Goal: Entertainment & Leisure: Consume media (video, audio)

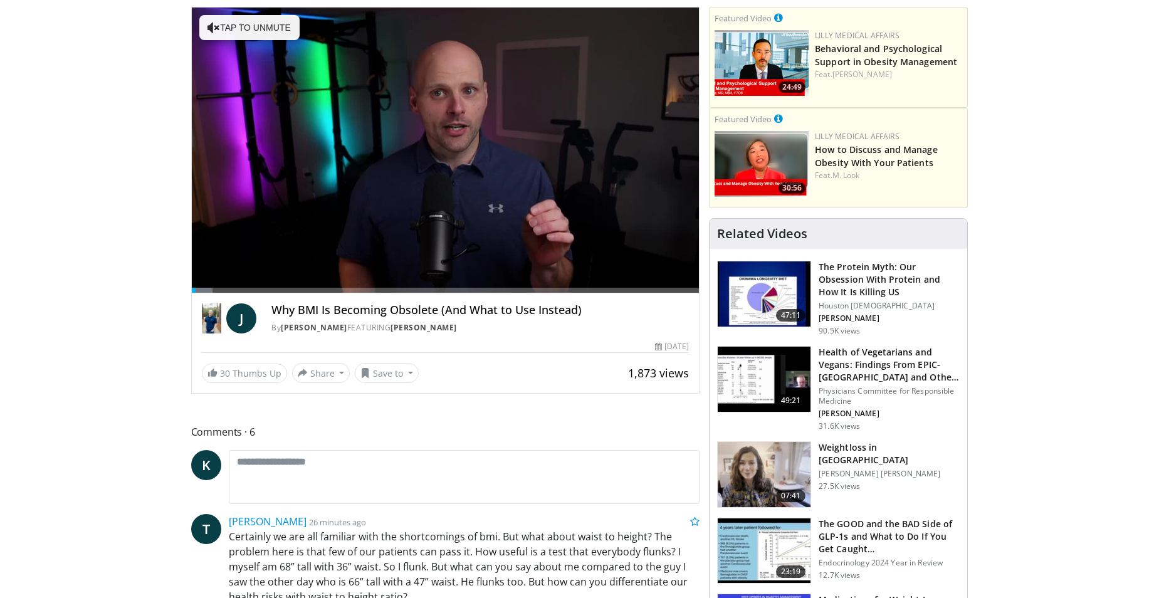
scroll to position [125, 0]
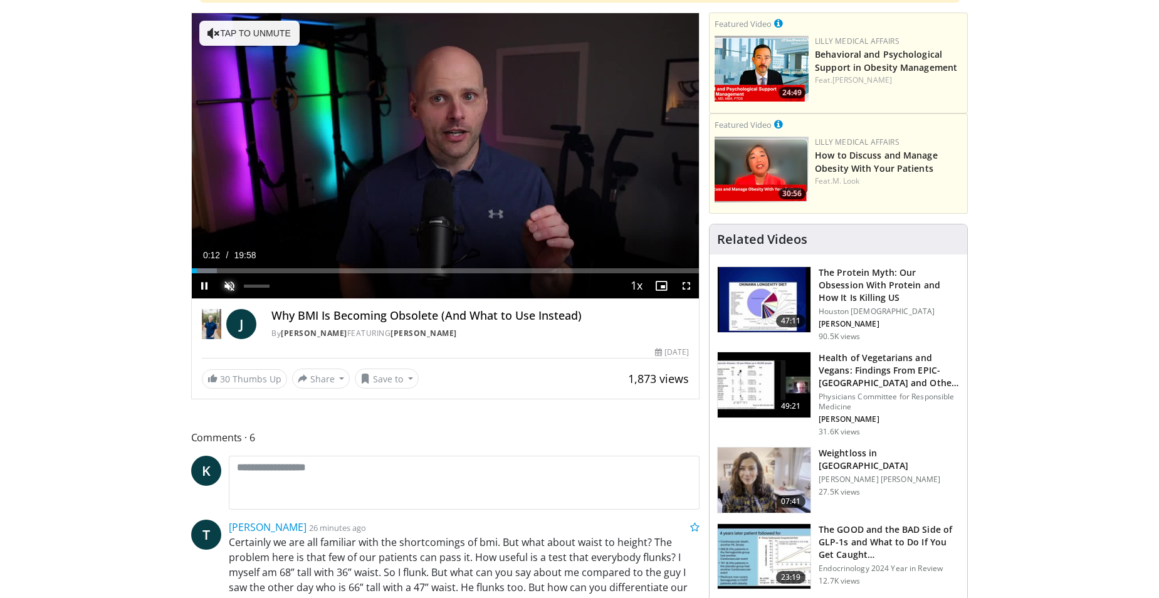
click at [230, 288] on span "Video Player" at bounding box center [229, 285] width 25 height 25
click at [217, 273] on button "Mute" at bounding box center [229, 285] width 25 height 25
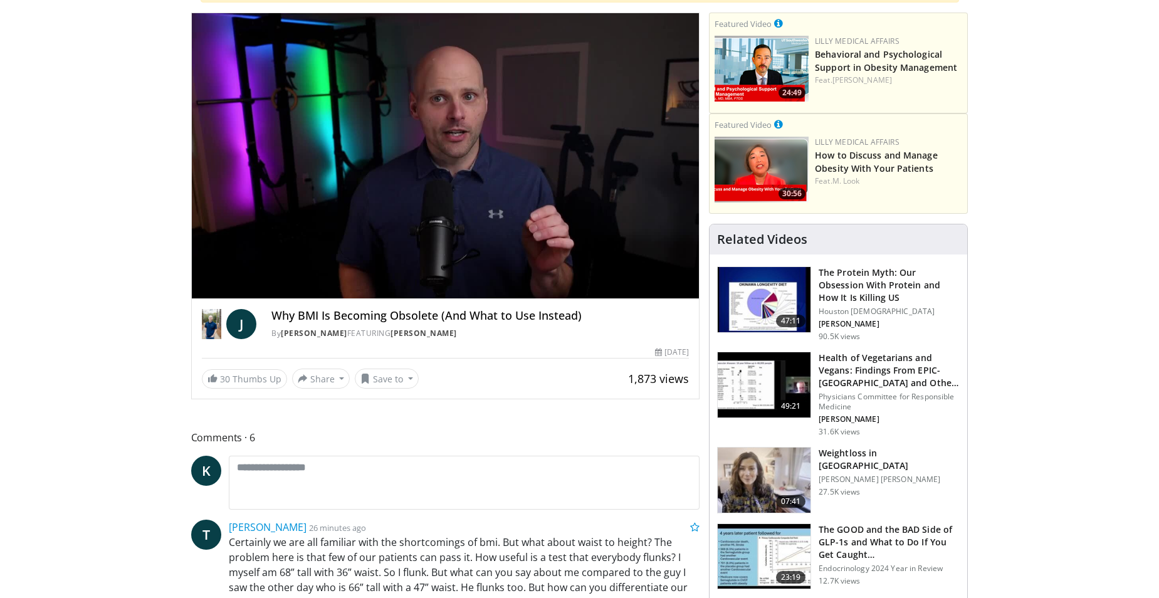
click at [217, 273] on button "Unmute" at bounding box center [229, 285] width 25 height 25
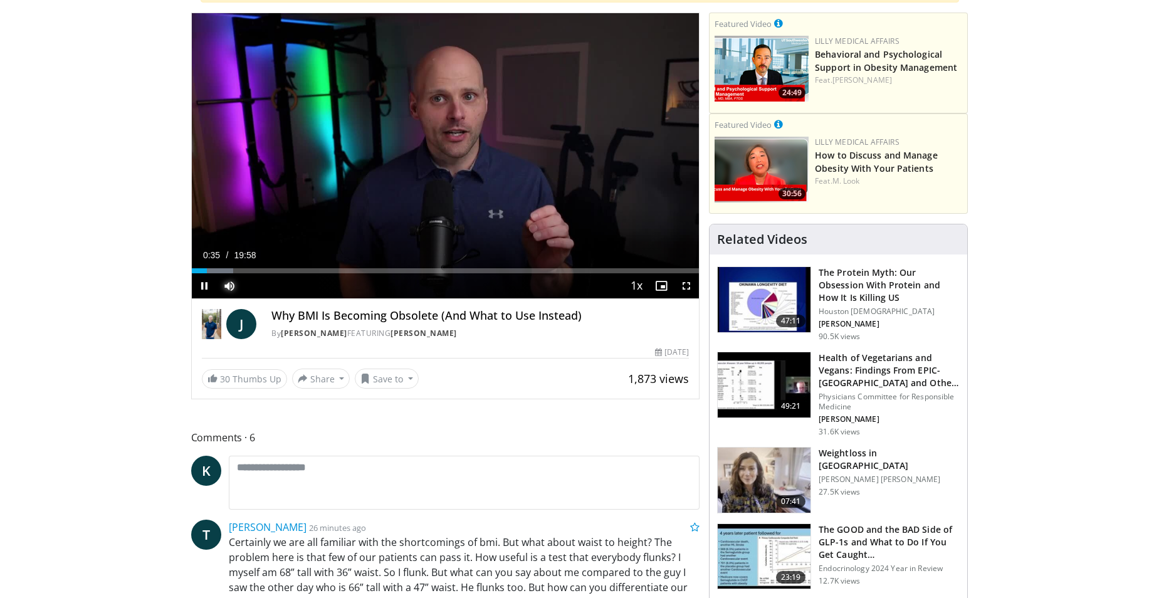
click at [217, 273] on button "Mute" at bounding box center [229, 285] width 25 height 25
click at [217, 273] on button "Unmute" at bounding box center [229, 285] width 25 height 25
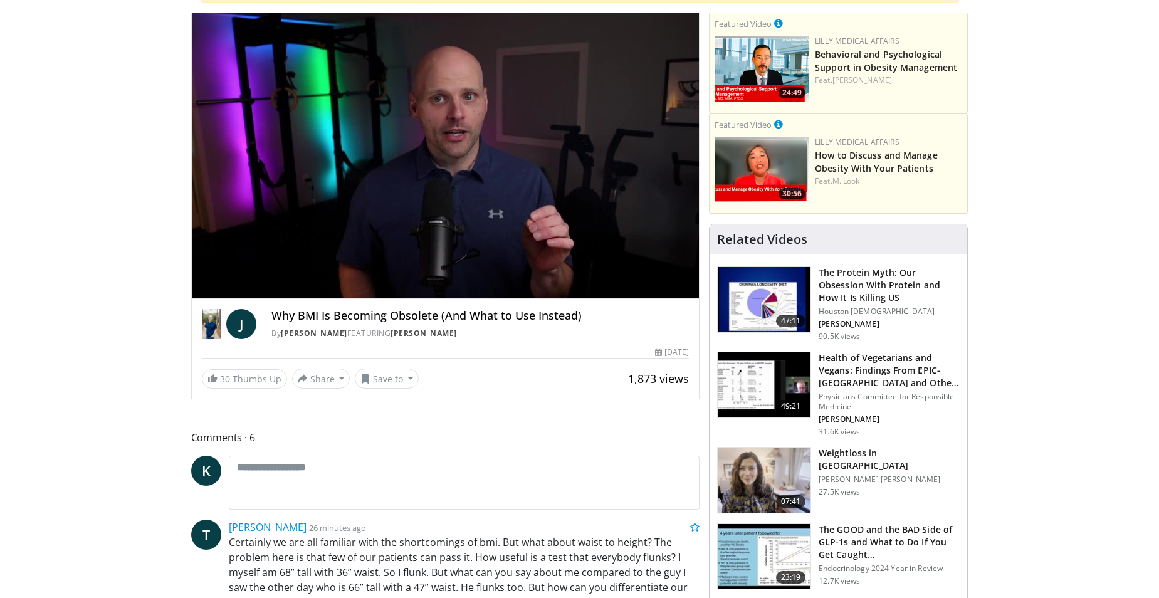
click at [217, 273] on button "Unmute" at bounding box center [229, 285] width 25 height 25
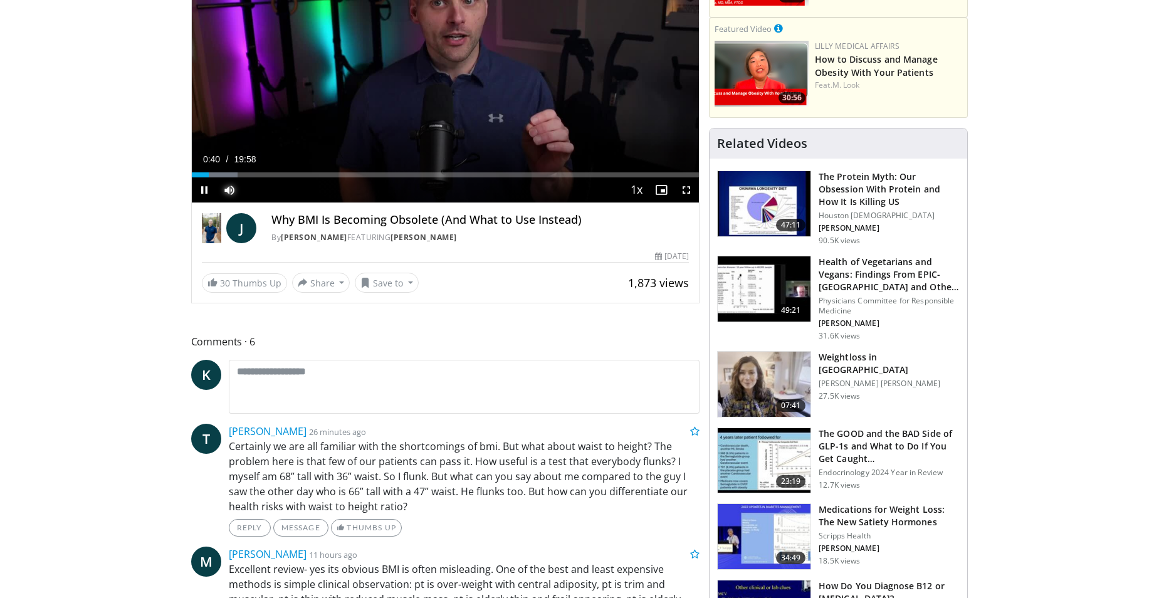
scroll to position [251, 0]
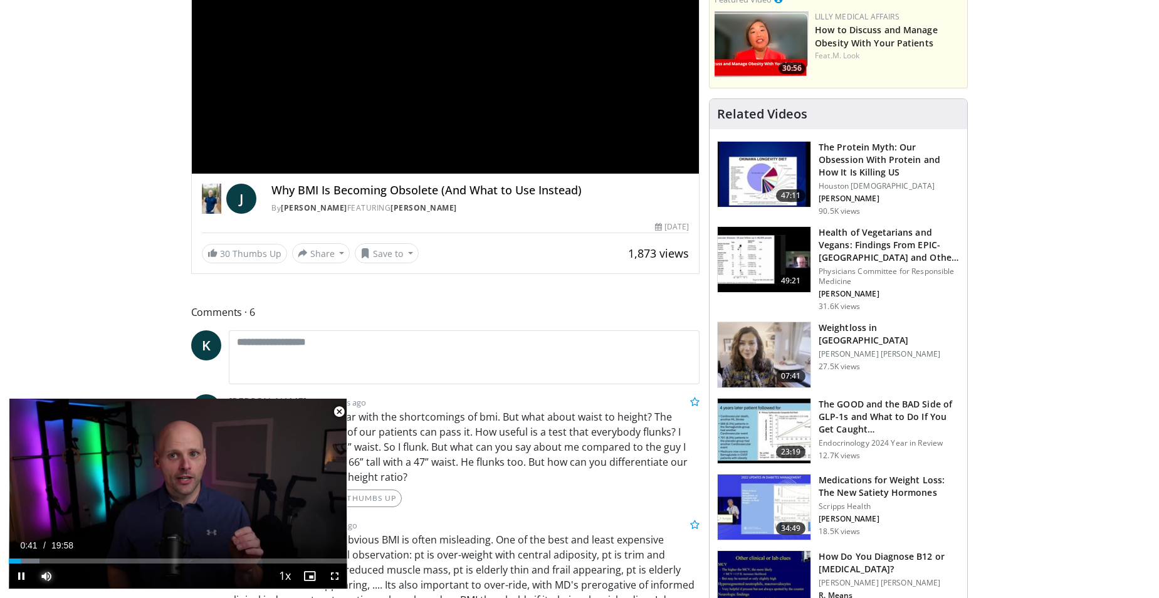
click at [34, 564] on button "Mute" at bounding box center [46, 576] width 25 height 25
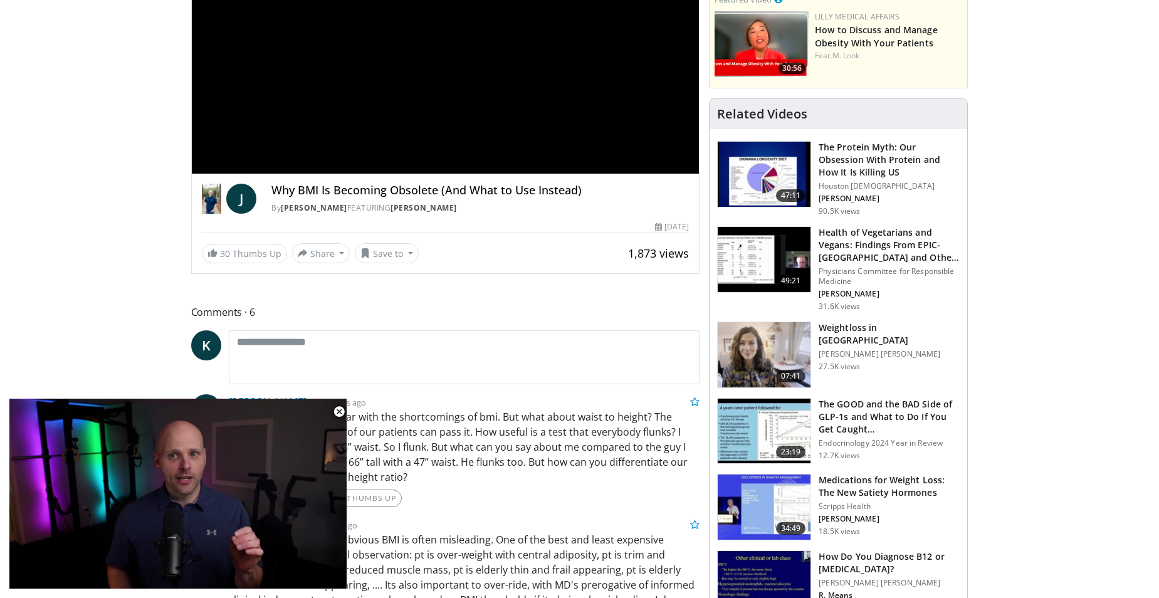
click at [34, 564] on button "Unmute" at bounding box center [46, 576] width 25 height 25
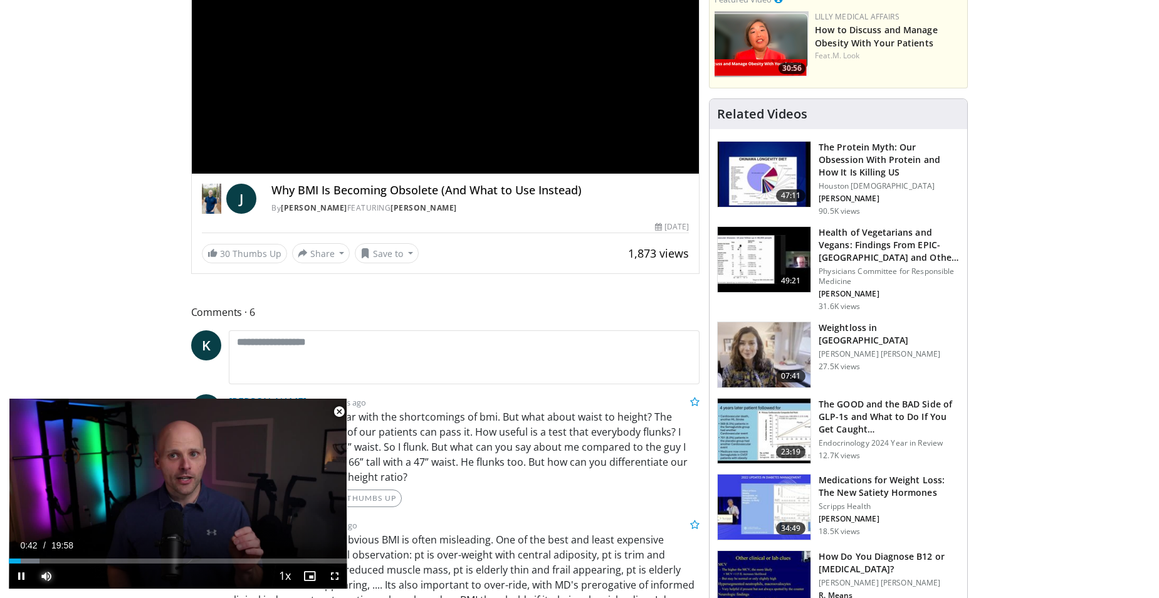
click at [34, 564] on button "Mute" at bounding box center [46, 576] width 25 height 25
click at [340, 413] on span "Video Player" at bounding box center [339, 411] width 25 height 25
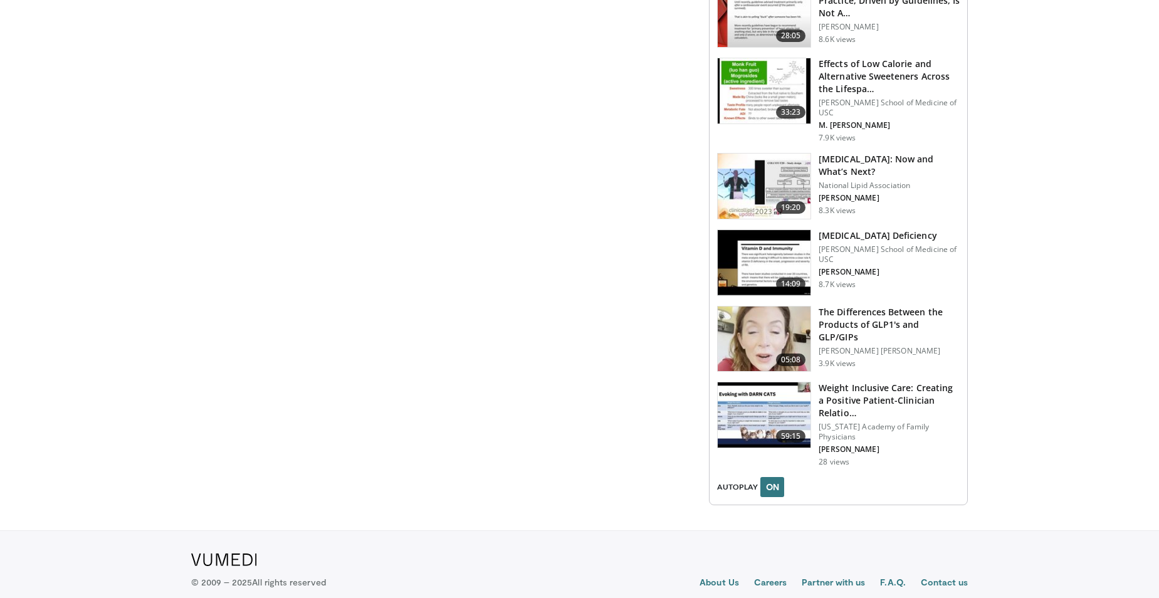
scroll to position [1536, 0]
